Goal: Information Seeking & Learning: Understand process/instructions

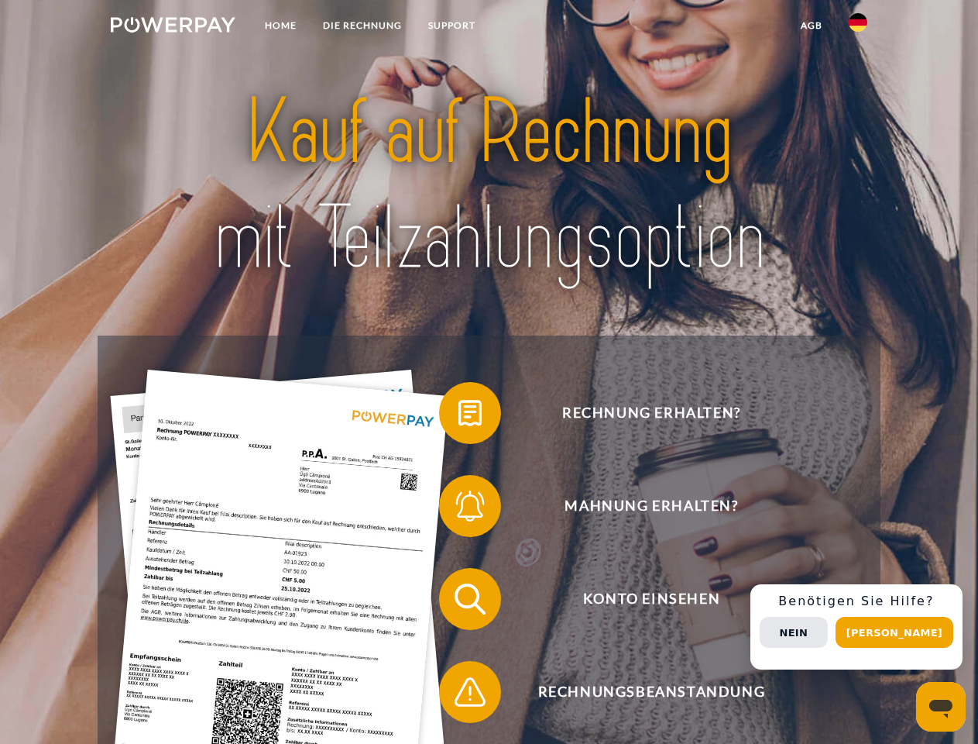
click at [173, 27] on img at bounding box center [173, 24] width 125 height 15
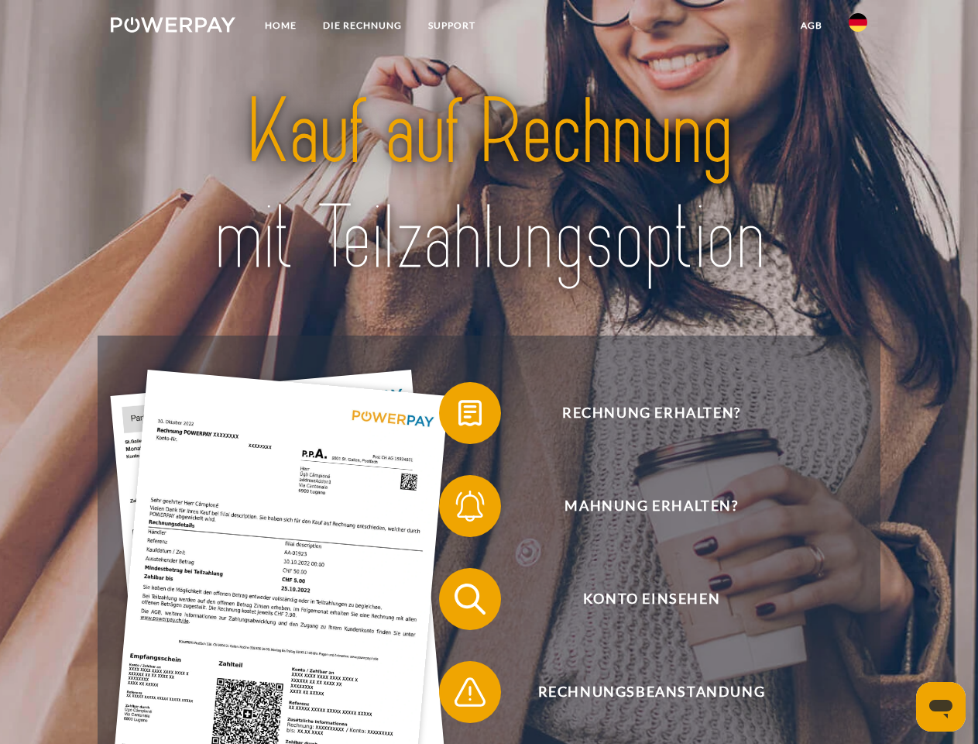
click at [858, 27] on img at bounding box center [858, 22] width 19 height 19
click at [811, 26] on link "agb" at bounding box center [812, 26] width 48 height 28
click at [459, 416] on span at bounding box center [446, 412] width 77 height 77
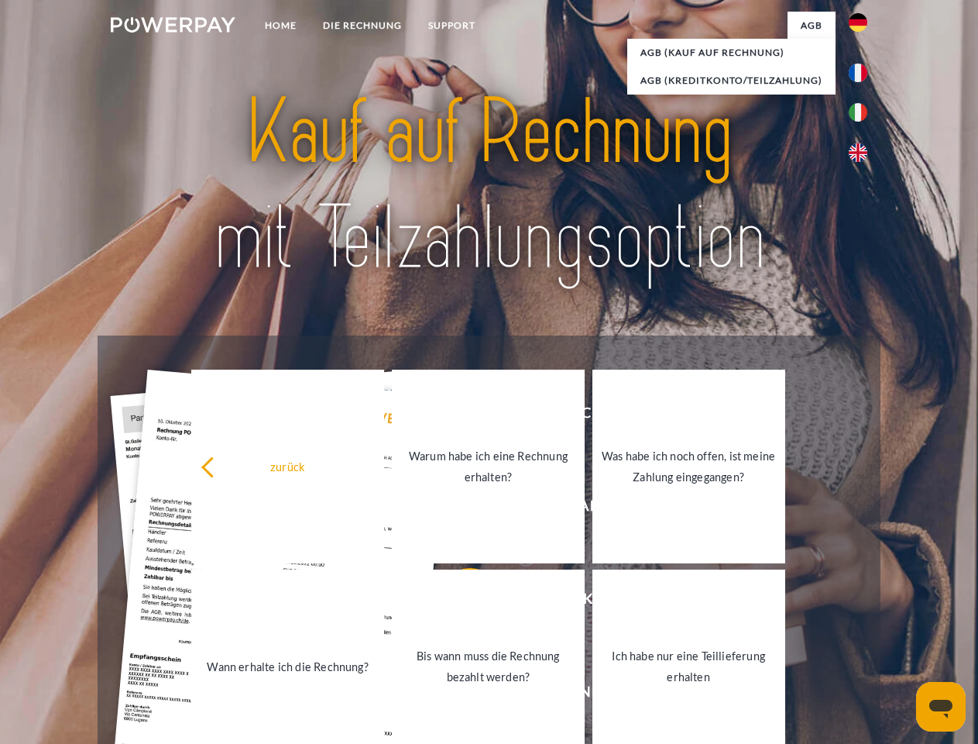
click at [459, 509] on link "Warum habe ich eine Rechnung erhalten?" at bounding box center [488, 467] width 193 height 194
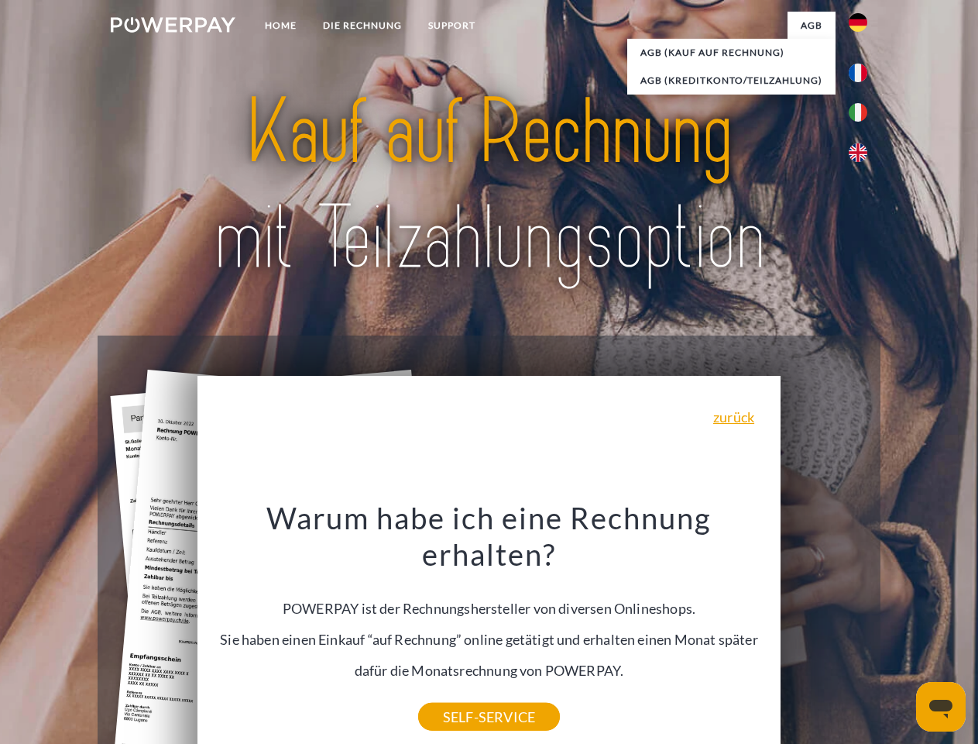
click at [459, 602] on div "Rechnung erhalten? Mahnung erhalten? Konto einsehen" at bounding box center [489, 645] width 782 height 620
click at [459, 695] on div "Warum habe ich eine Rechnung erhalten? POWERPAY ist der Rechnungshersteller von…" at bounding box center [489, 608] width 565 height 218
click at [862, 627] on div "Rechnung erhalten? Mahnung erhalten? Konto einsehen" at bounding box center [489, 645] width 782 height 620
click at [824, 630] on span "Konto einsehen" at bounding box center [652, 599] width 380 height 62
click at [900, 632] on header "Home DIE RECHNUNG SUPPORT" at bounding box center [489, 535] width 978 height 1070
